Goal: Find specific page/section: Find specific page/section

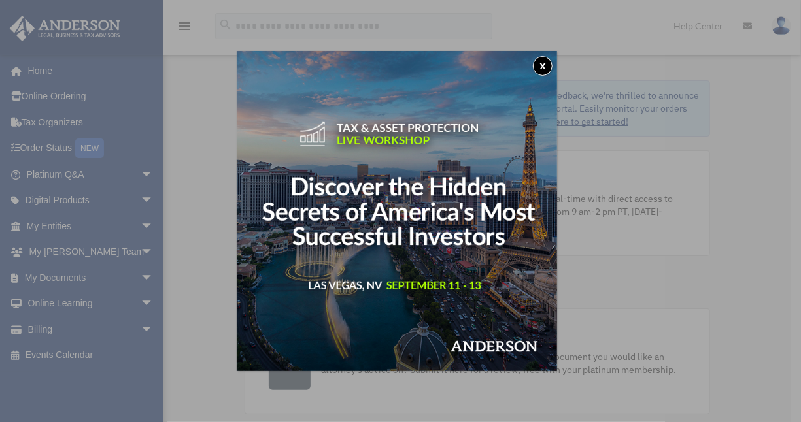
click at [549, 67] on button "x" at bounding box center [543, 66] width 20 height 20
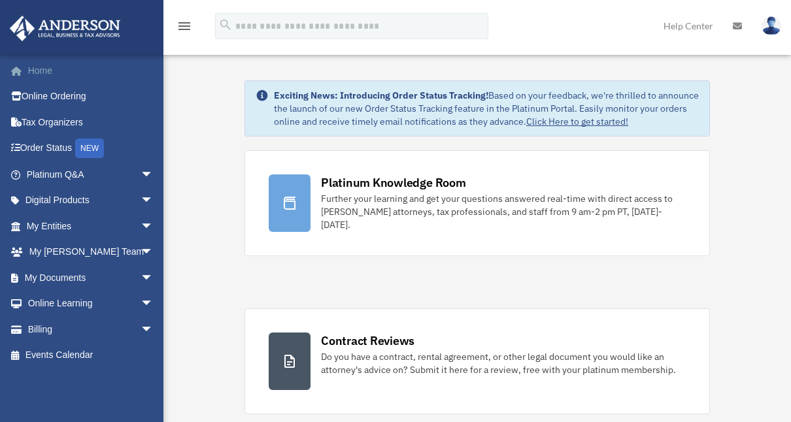
click at [43, 69] on link "Home" at bounding box center [91, 71] width 164 height 26
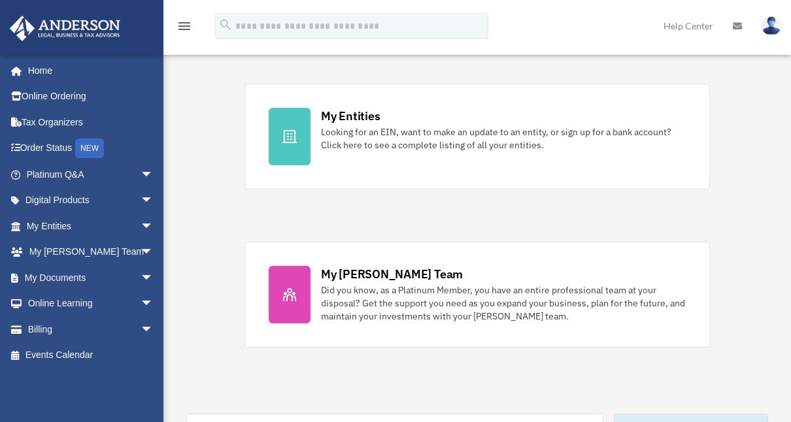
scroll to position [385, 0]
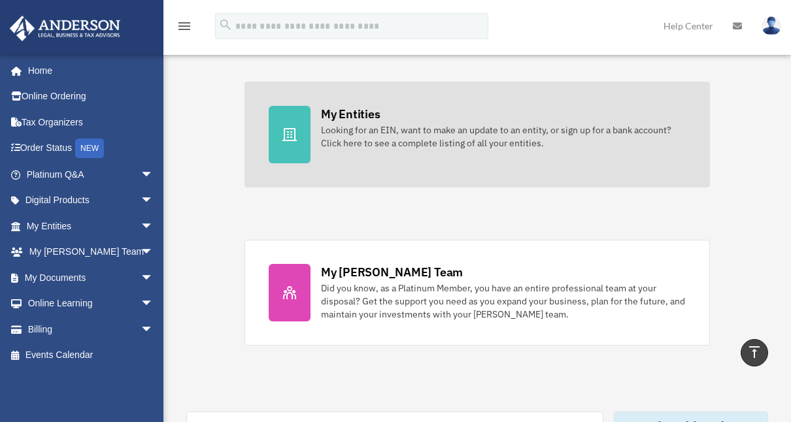
click at [339, 128] on div "Looking for an EIN, want to make an update to an entity, or sign up for a bank …" at bounding box center [503, 137] width 365 height 26
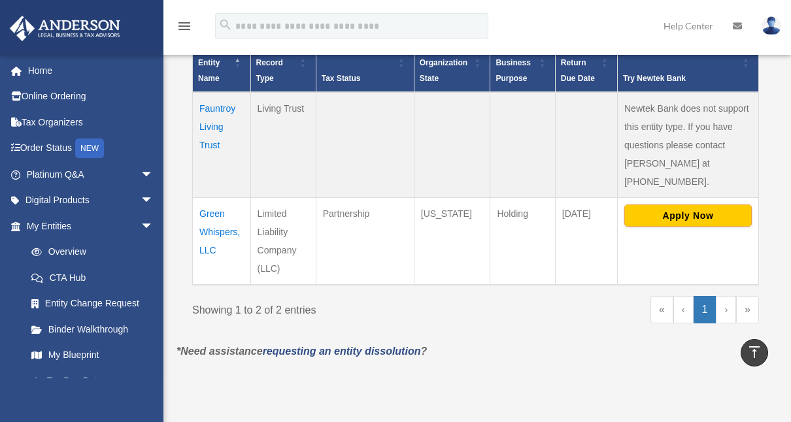
scroll to position [306, 0]
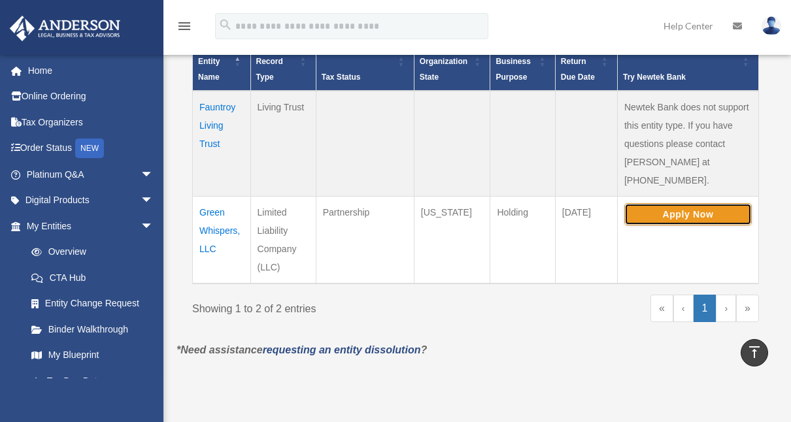
click at [673, 203] on button "Apply Now" at bounding box center [688, 214] width 128 height 22
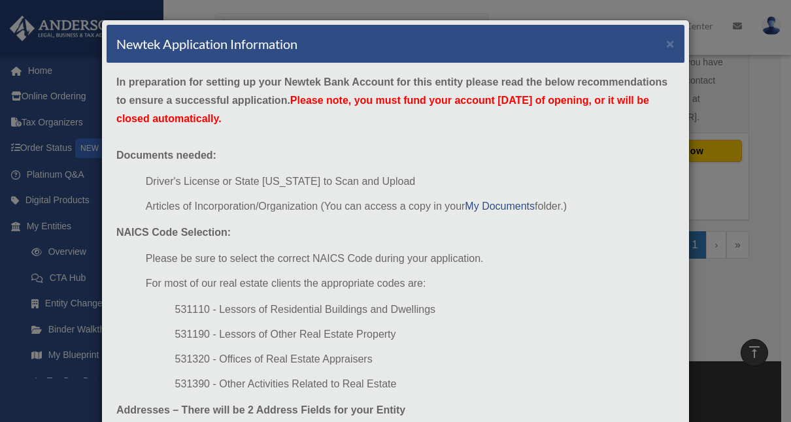
scroll to position [1, 0]
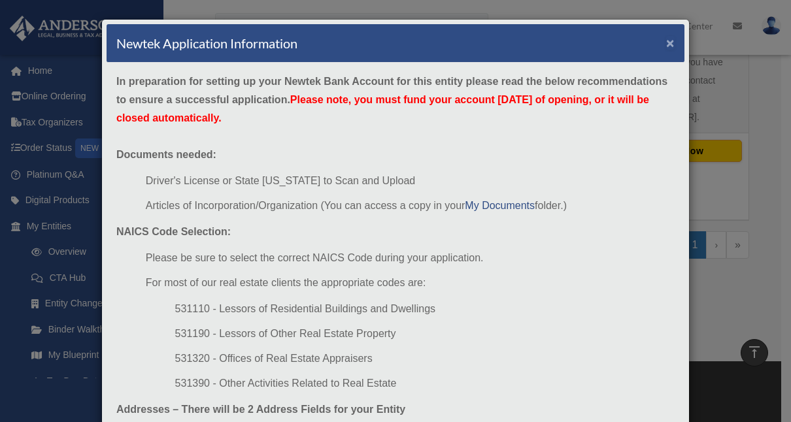
click at [666, 44] on button "×" at bounding box center [670, 43] width 9 height 14
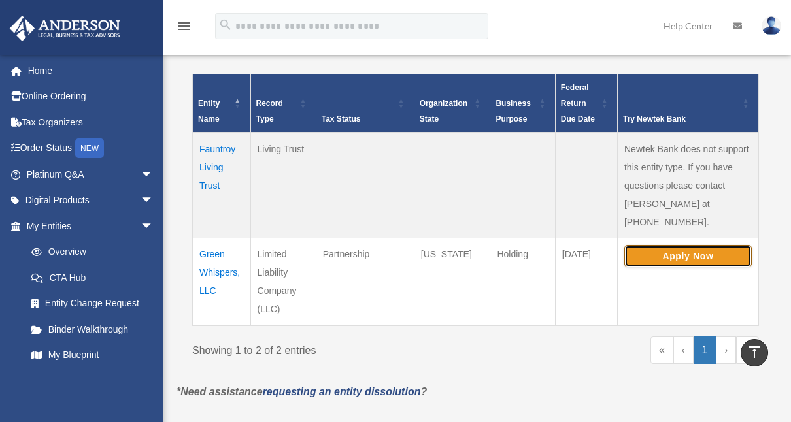
scroll to position [265, 0]
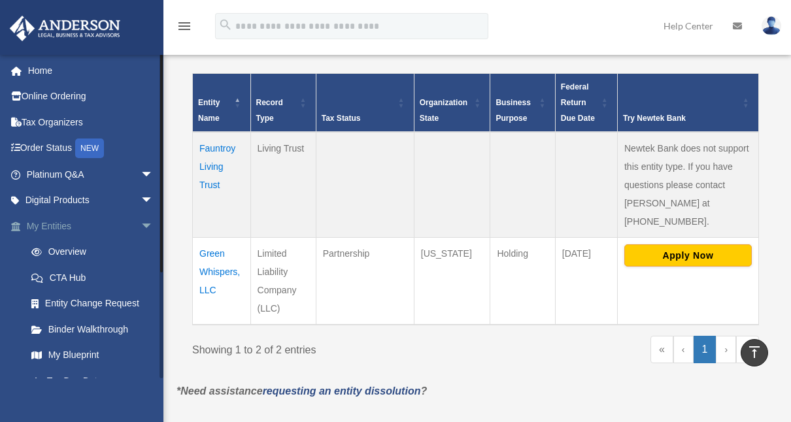
click at [45, 221] on link "My Entities arrow_drop_down" at bounding box center [91, 226] width 164 height 26
click at [60, 250] on link "Overview" at bounding box center [95, 252] width 155 height 26
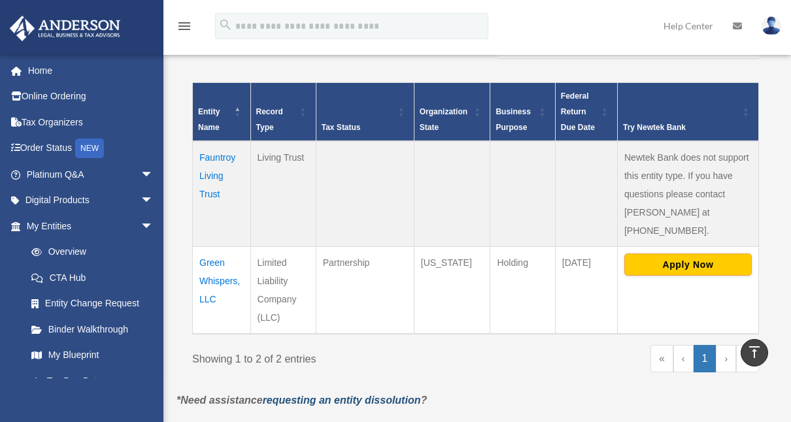
scroll to position [256, 0]
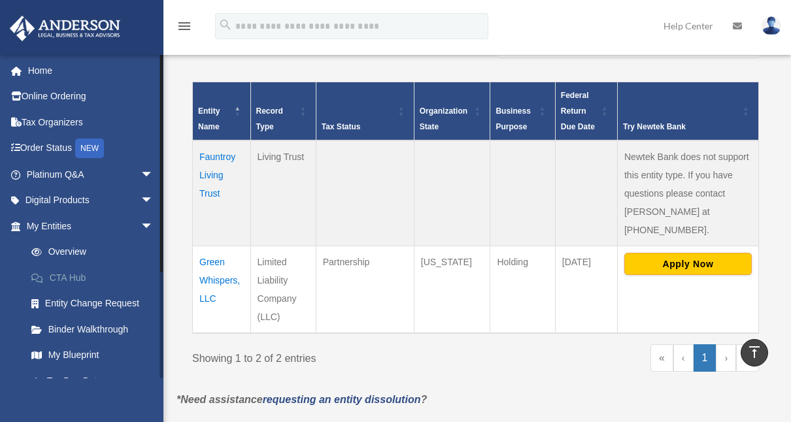
click at [67, 277] on link "CTA Hub" at bounding box center [95, 278] width 155 height 26
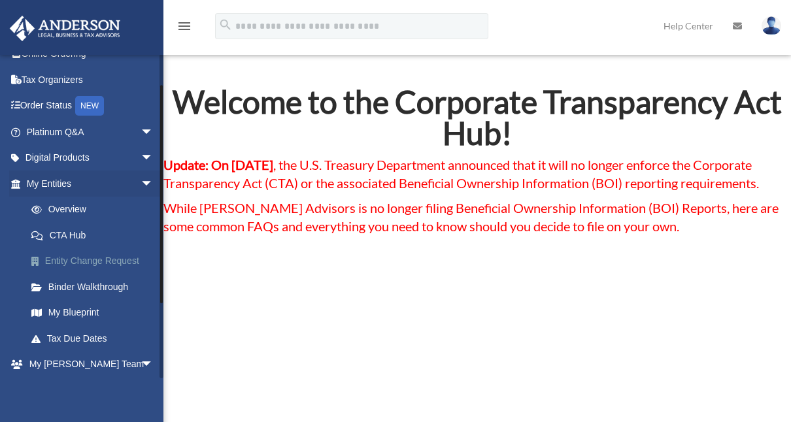
scroll to position [43, 0]
click at [78, 292] on link "Binder Walkthrough" at bounding box center [95, 286] width 155 height 26
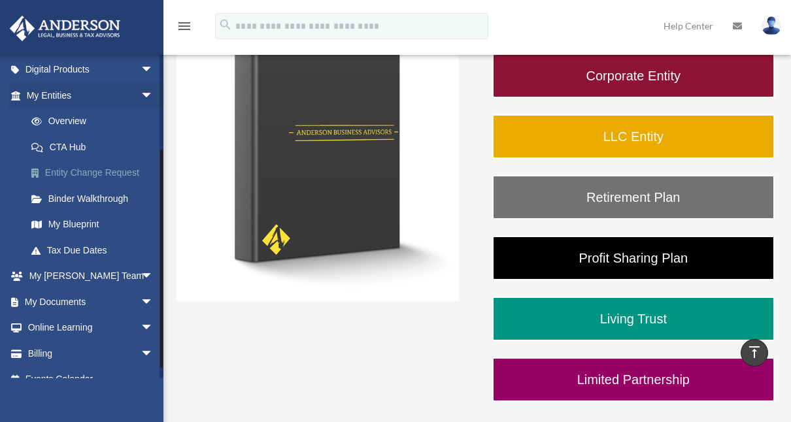
scroll to position [133, 0]
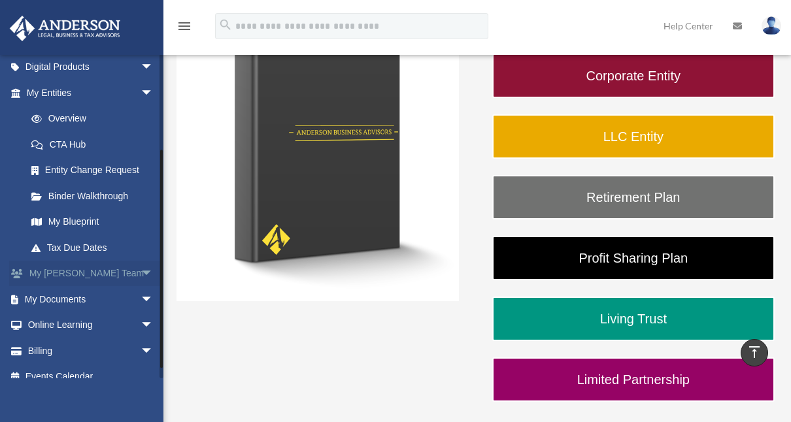
click at [67, 271] on link "My Anderson Team arrow_drop_down" at bounding box center [91, 274] width 164 height 26
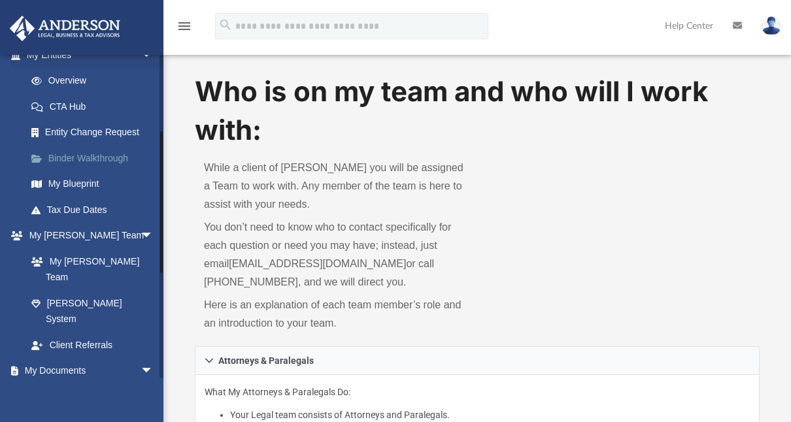
scroll to position [177, 0]
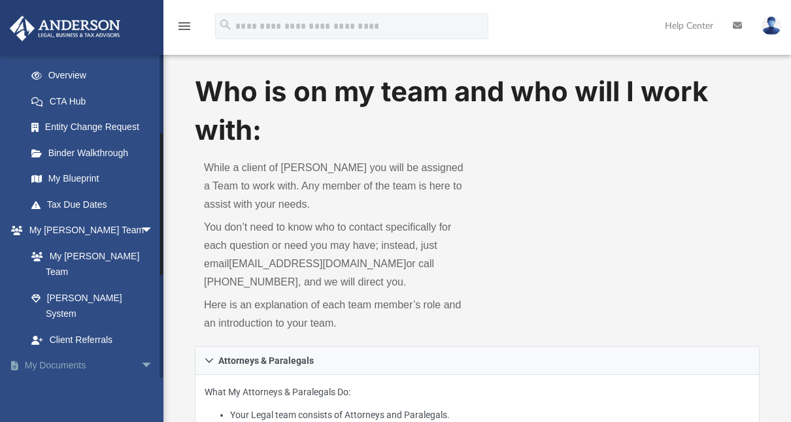
click at [53, 353] on link "My Documents arrow_drop_down" at bounding box center [91, 366] width 164 height 26
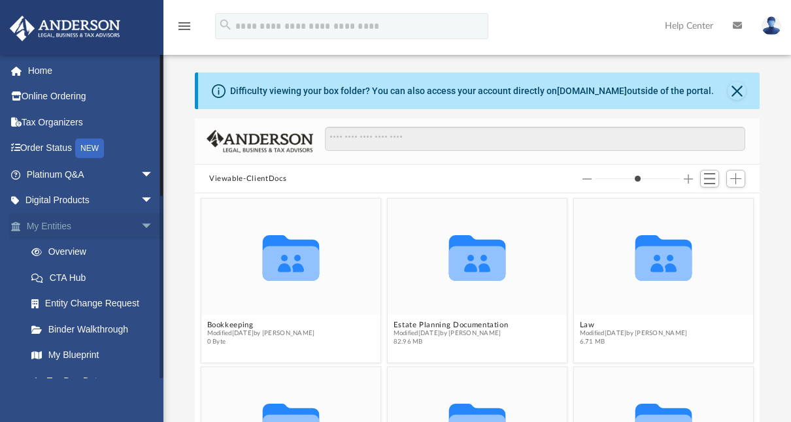
click at [39, 218] on link "My Entities arrow_drop_down" at bounding box center [91, 226] width 164 height 26
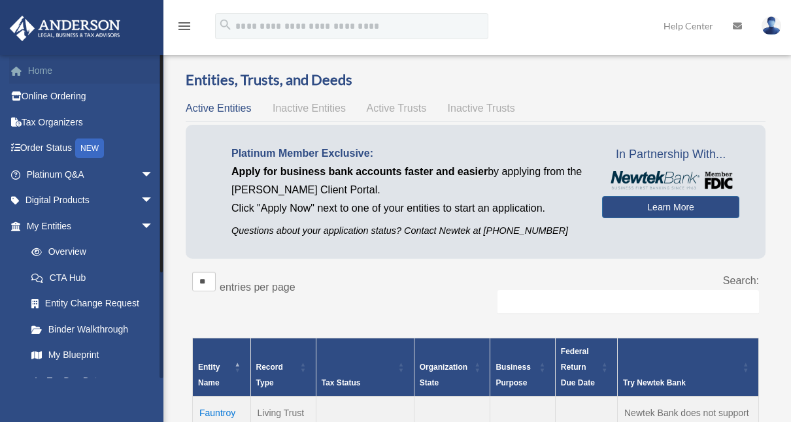
click at [39, 79] on link "Home" at bounding box center [91, 71] width 164 height 26
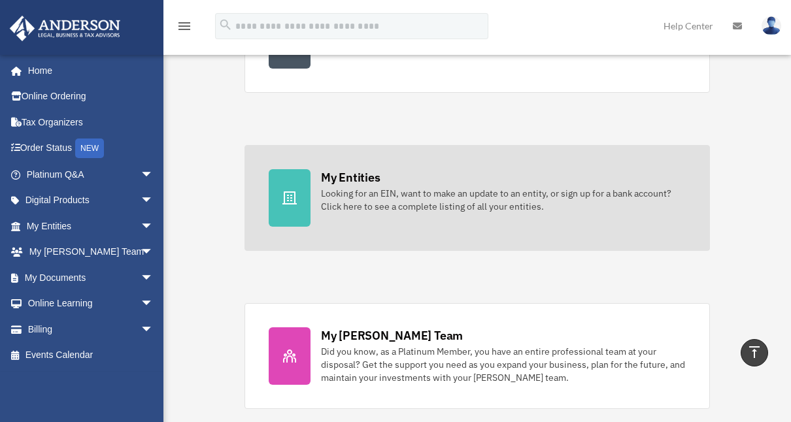
scroll to position [316, 0]
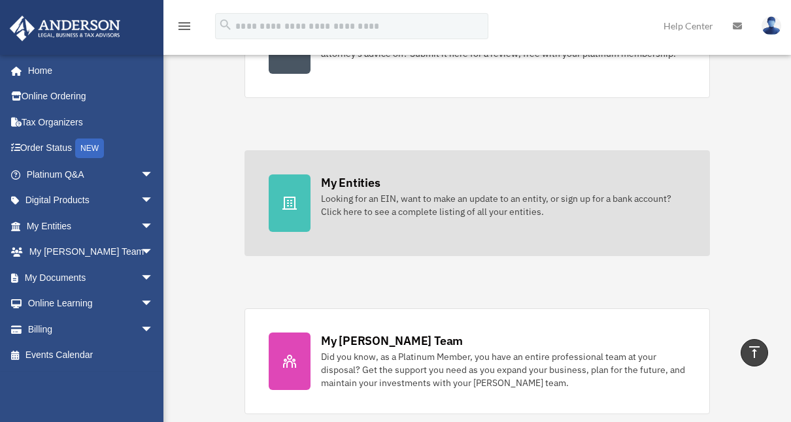
click at [377, 180] on div "My Entities" at bounding box center [350, 183] width 59 height 16
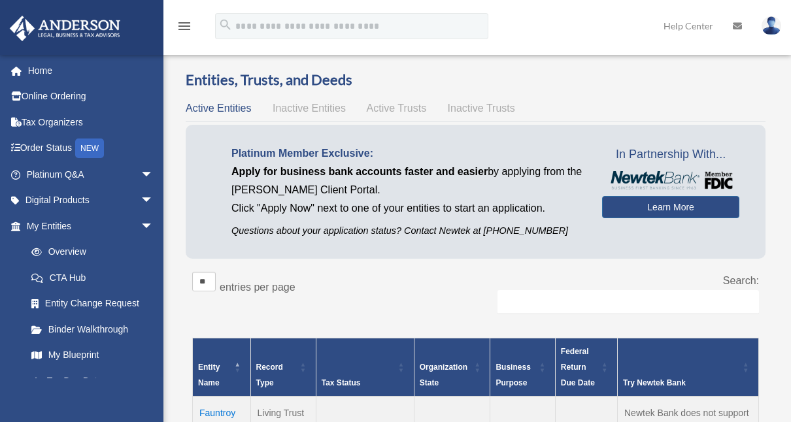
click at [389, 106] on span "Active Trusts" at bounding box center [397, 108] width 60 height 11
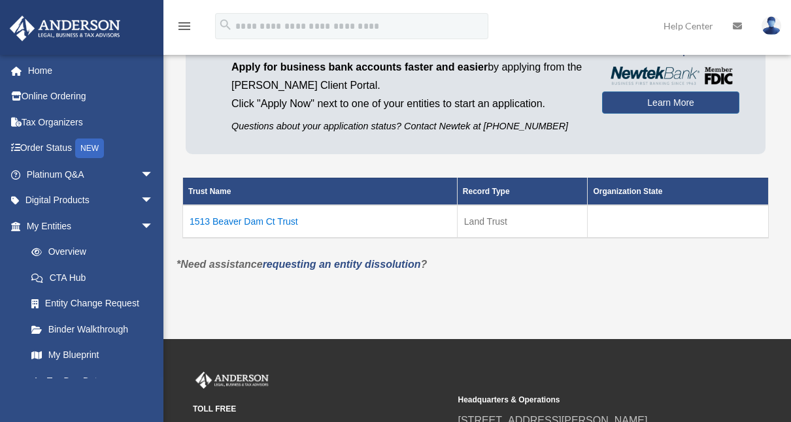
scroll to position [103, 0]
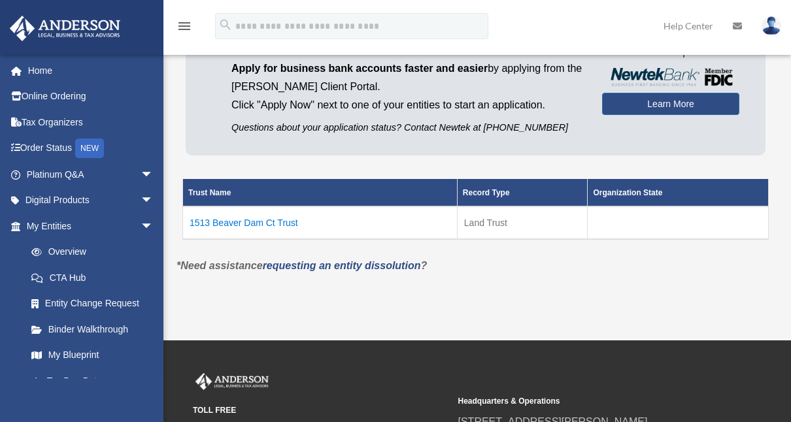
click at [239, 229] on td "1513 Beaver Dam Ct Trust" at bounding box center [320, 223] width 275 height 33
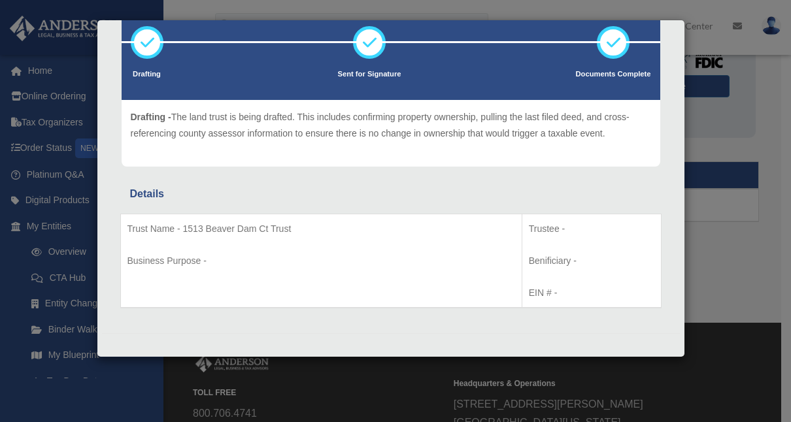
scroll to position [0, 0]
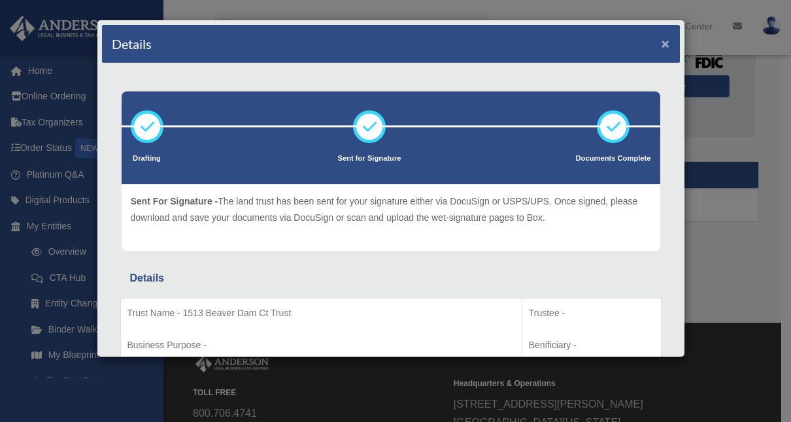
click at [662, 42] on button "×" at bounding box center [666, 44] width 9 height 14
